Goal: Information Seeking & Learning: Check status

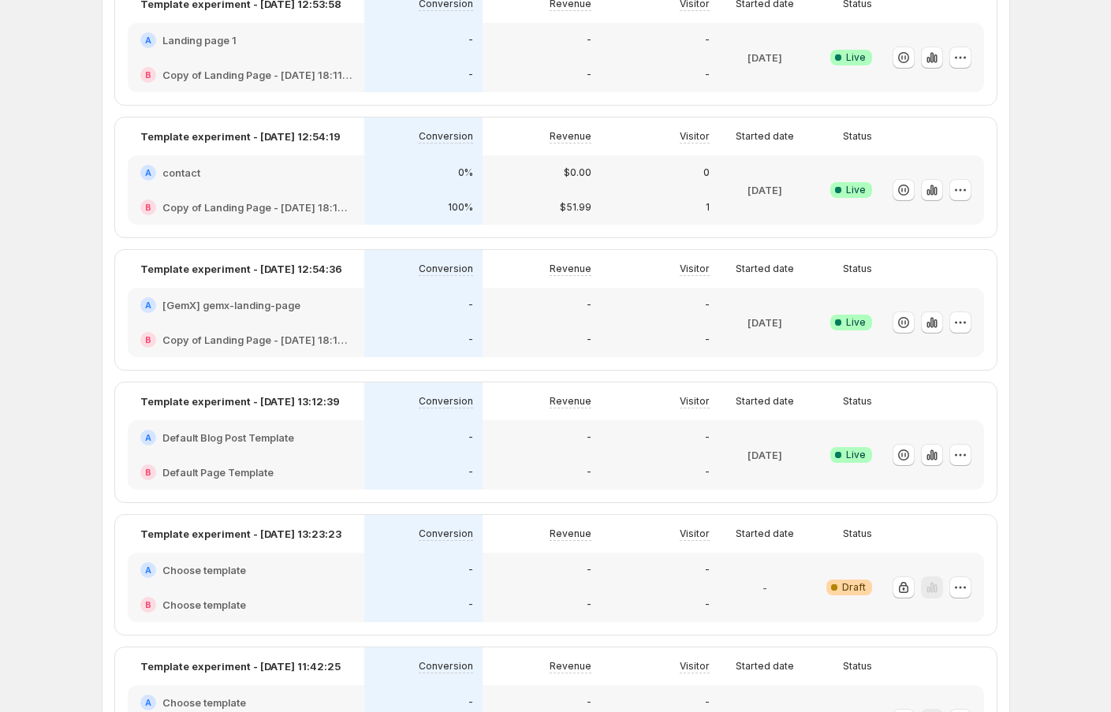
scroll to position [1203, 0]
